Goal: Communication & Community: Answer question/provide support

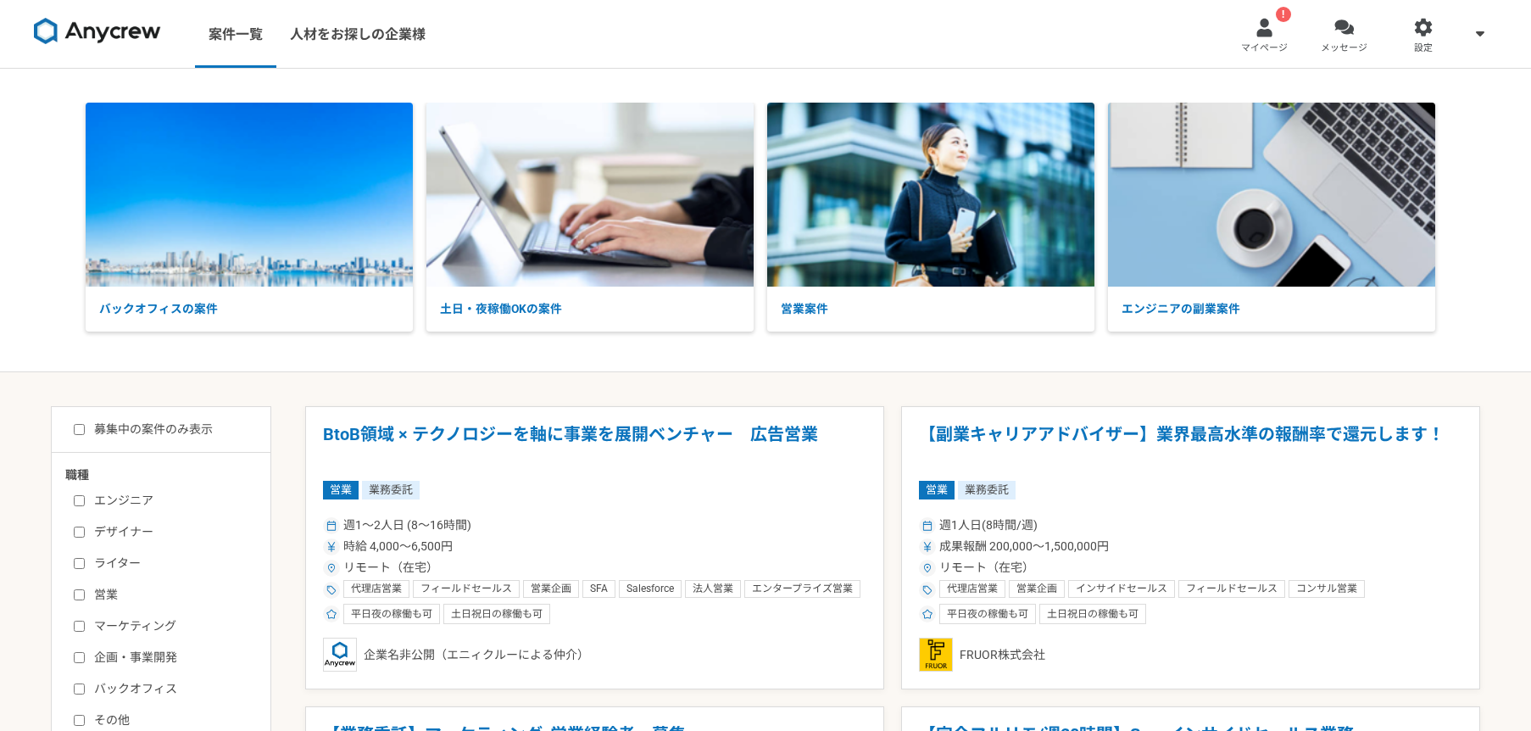
click at [1345, 38] on link "メッセージ" at bounding box center [1345, 34] width 80 height 68
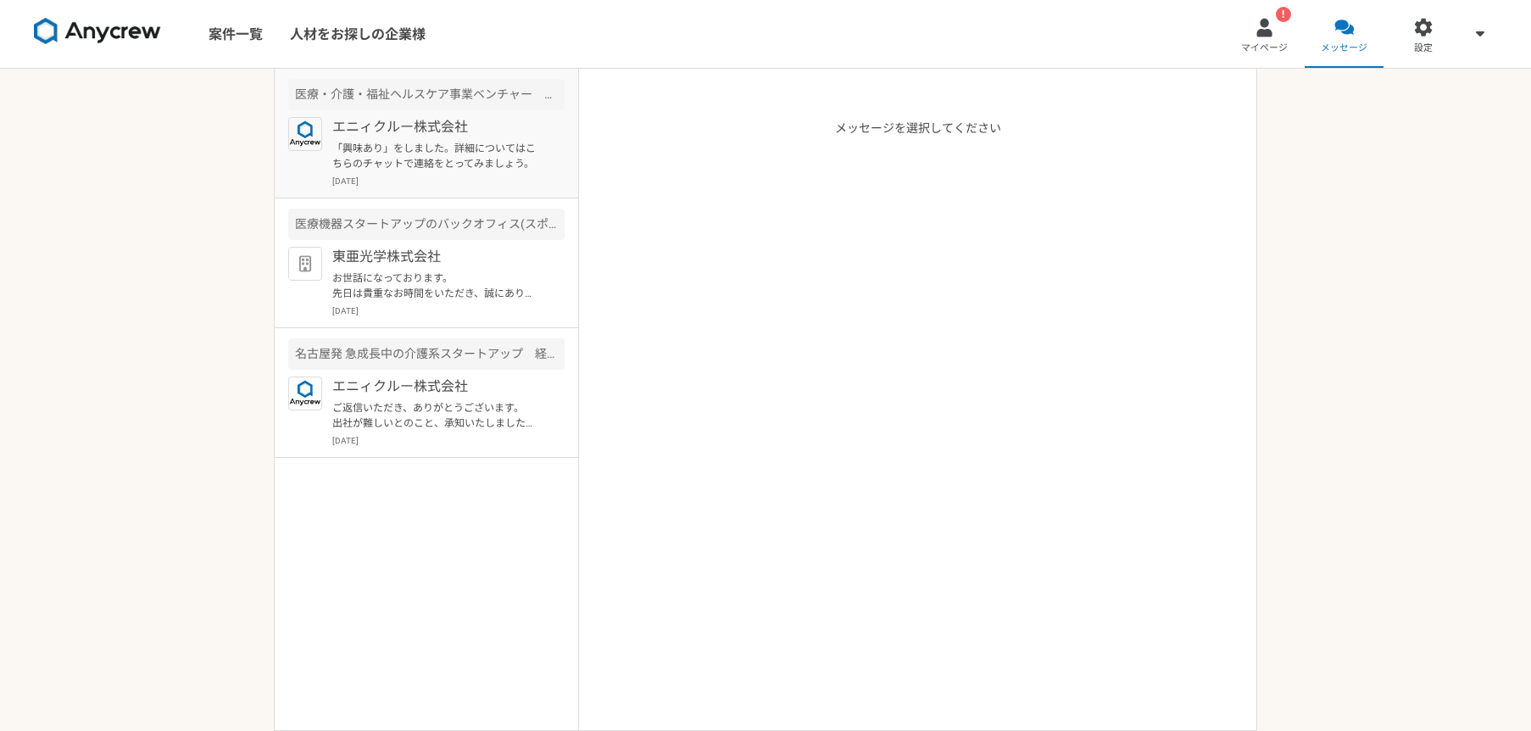
click at [448, 155] on p "「興味あり」をしました。詳細についてはこちらのチャットで連絡をとってみましょう。" at bounding box center [436, 156] width 209 height 31
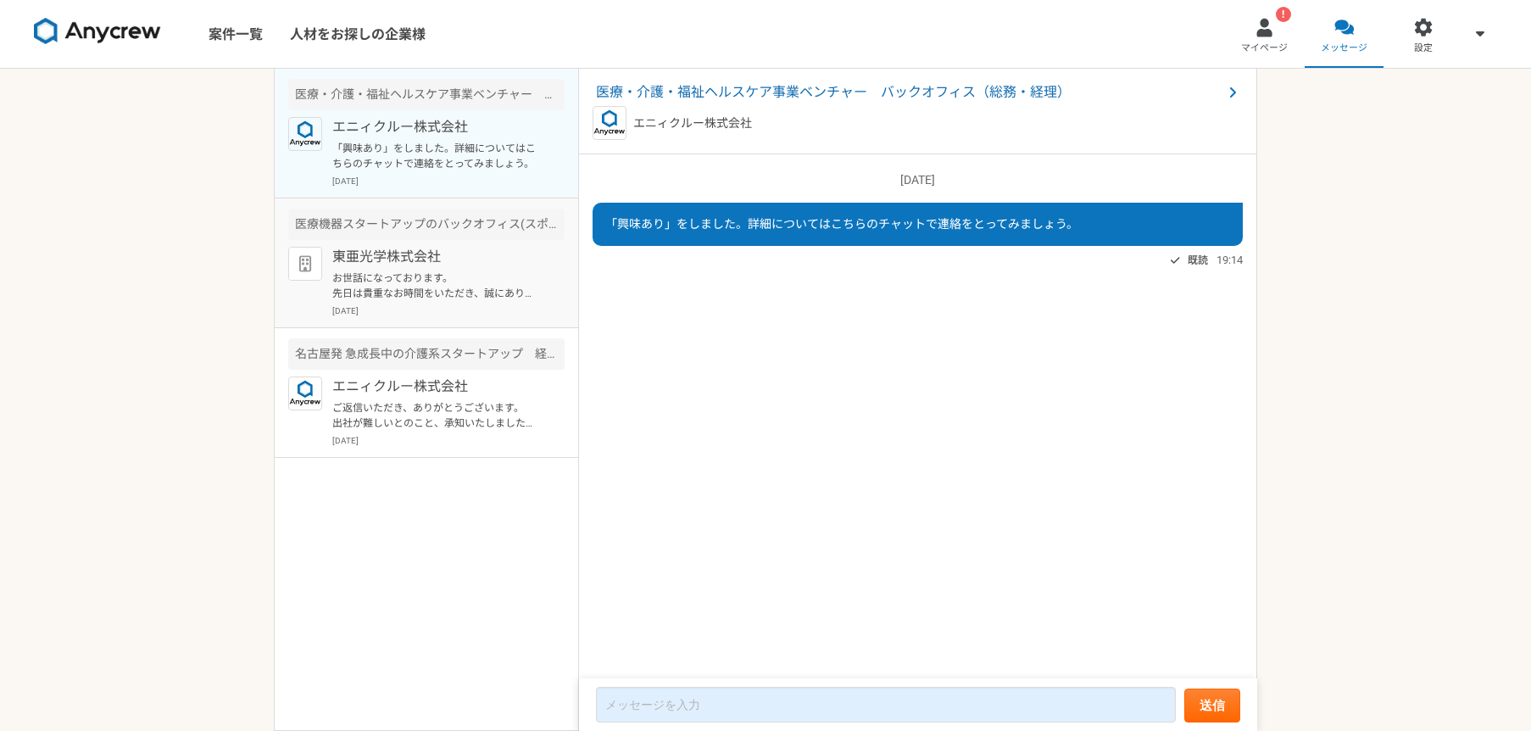
click at [451, 286] on p "お世話になっております。 先日は貴重なお時間をいただき、誠にありがとうございました。 大変恐縮ですが、本採用の選考結果について確認させていただけますでしょうか…" at bounding box center [436, 285] width 209 height 31
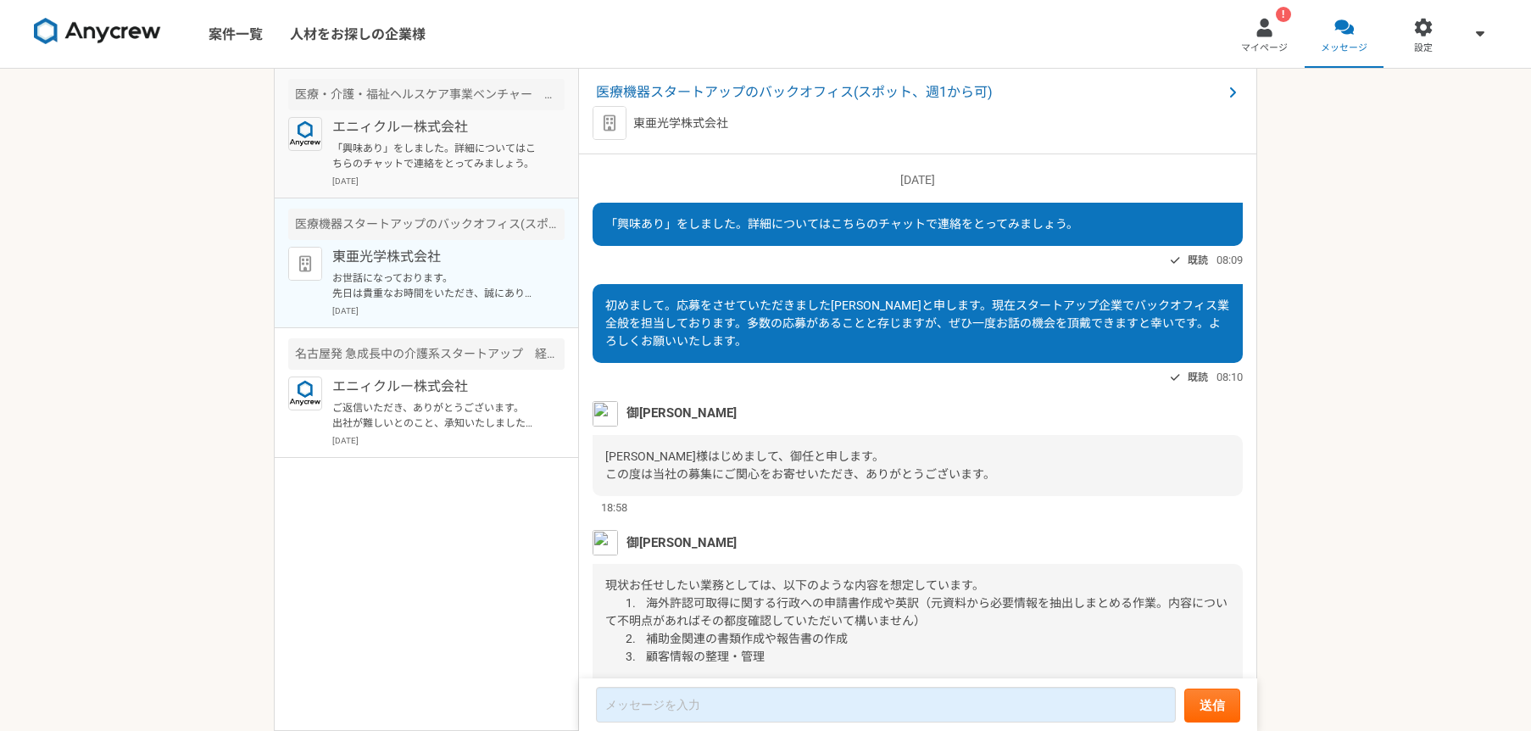
click at [413, 138] on div "エニィクルー株式会社 「興味あり」をしました。詳細についてはこちらのチャットで連絡をとってみましょう。 [DATE]" at bounding box center [448, 152] width 232 height 70
